Goal: Obtain resource: Download file/media

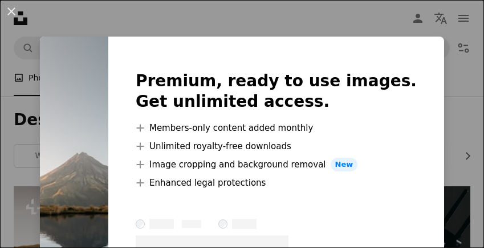
scroll to position [134, 0]
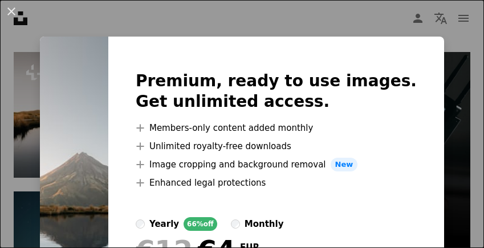
click at [450, 165] on div "An X shape Premium, ready to use images. Get unlimited access. A plus sign Memb…" at bounding box center [242, 124] width 484 height 248
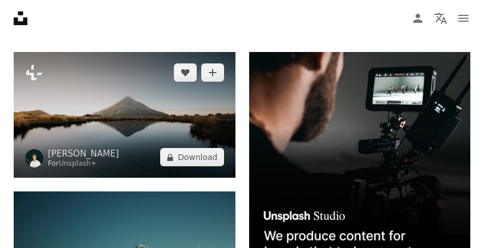
click at [139, 94] on img at bounding box center [125, 115] width 222 height 126
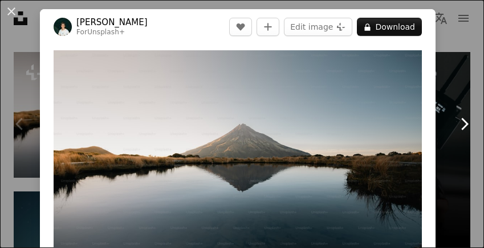
click at [462, 111] on link "Chevron right" at bounding box center [465, 124] width 40 height 110
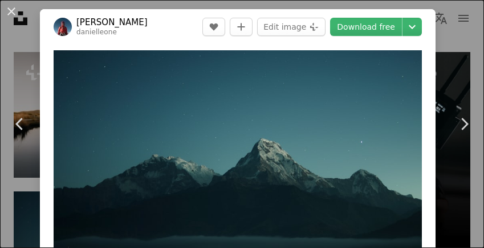
click at [467, 59] on div "An X shape Chevron left Chevron right [PERSON_NAME] A heart A plus sign Edit im…" at bounding box center [242, 124] width 484 height 248
